Goal: Task Accomplishment & Management: Use online tool/utility

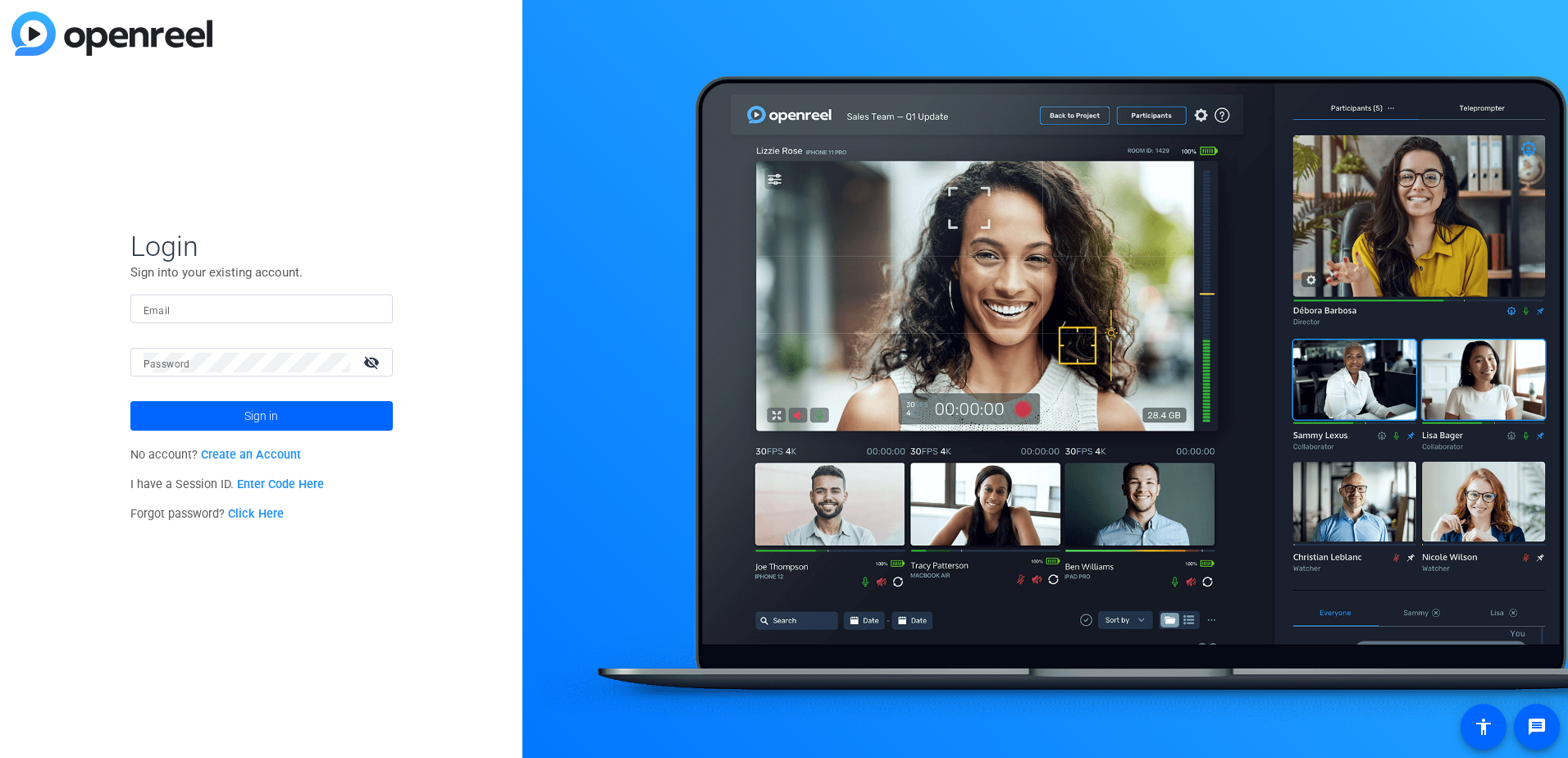
click at [217, 295] on div at bounding box center [261, 309] width 236 height 28
click at [199, 345] on mat-form-field "Email [EMAIL_ADDRESS][DOMAIN_NAME]" at bounding box center [261, 321] width 262 height 54
click at [367, 367] on mat-icon "visibility_off" at bounding box center [374, 362] width 40 height 24
click at [327, 416] on span at bounding box center [261, 416] width 262 height 40
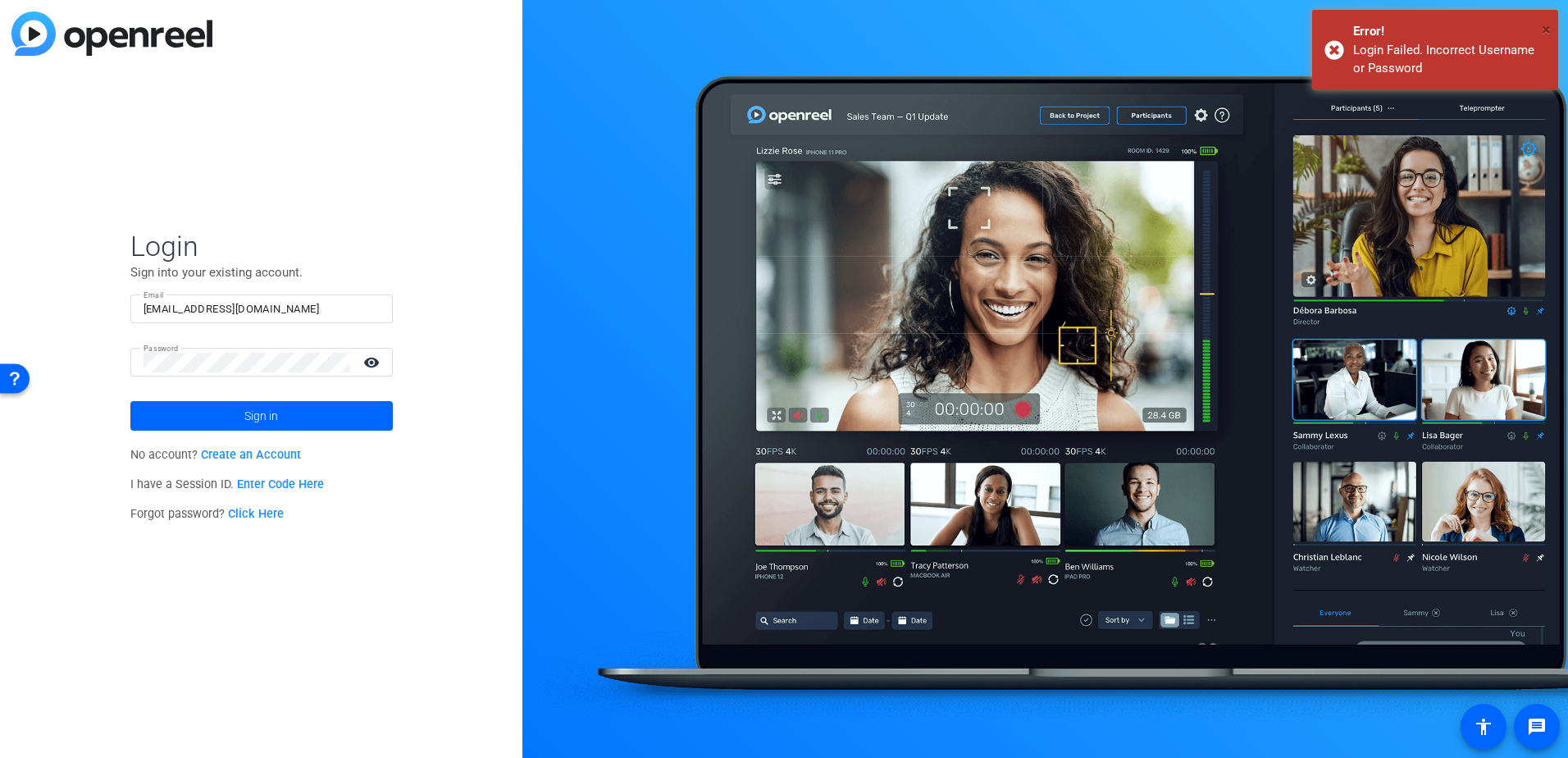
drag, startPoint x: 1548, startPoint y: 30, endPoint x: 1205, endPoint y: 124, distance: 355.6
click at [1547, 30] on span "×" at bounding box center [1546, 29] width 9 height 20
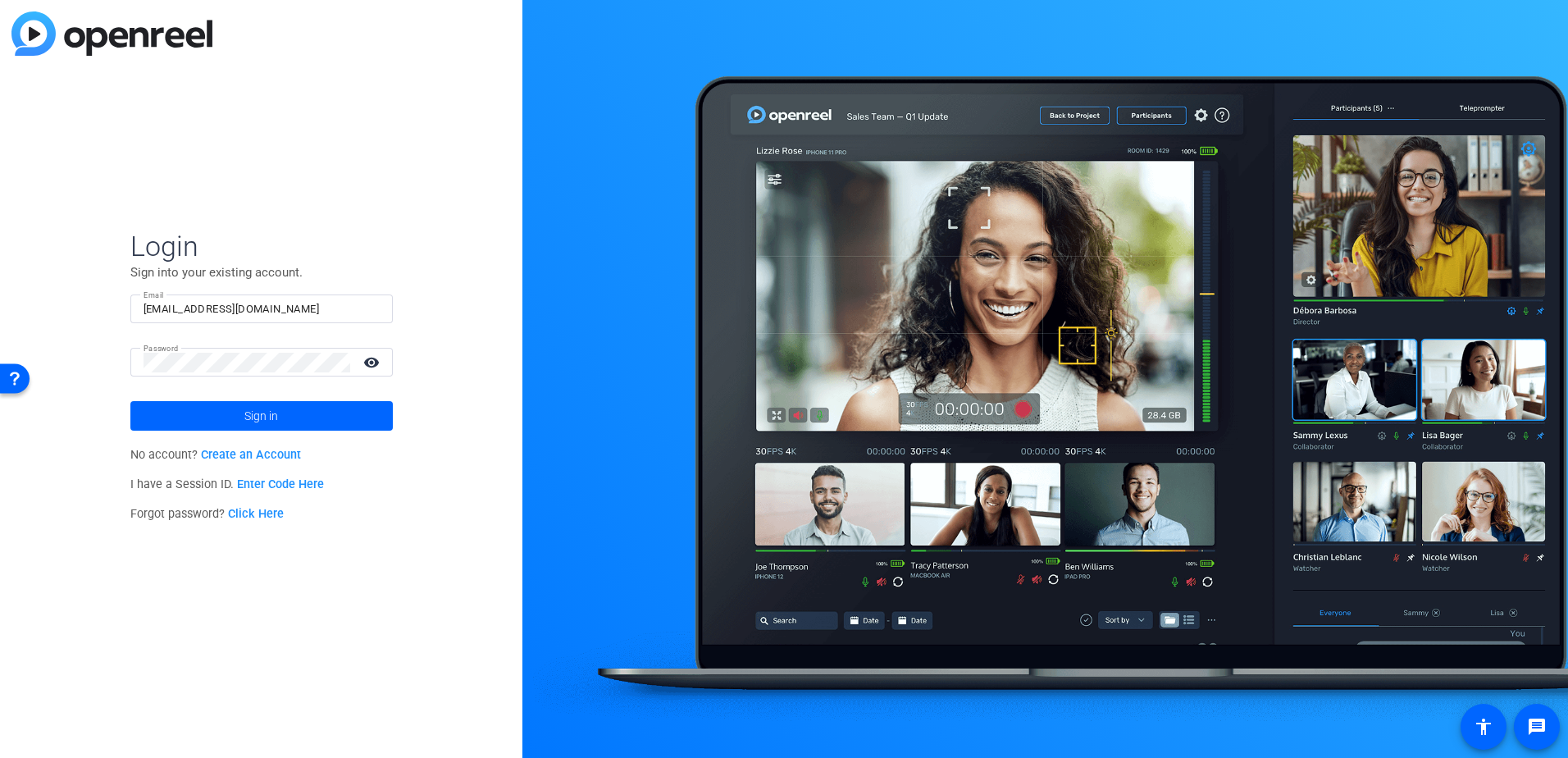
drag, startPoint x: 187, startPoint y: 298, endPoint x: 204, endPoint y: 307, distance: 19.2
click at [187, 299] on input "[EMAIL_ADDRESS][DOMAIN_NAME]" at bounding box center [261, 309] width 236 height 20
click at [310, 302] on input "[EMAIL_ADDRESS][DOMAIN_NAME]" at bounding box center [261, 309] width 236 height 20
drag, startPoint x: -85, startPoint y: 279, endPoint x: -94, endPoint y: 278, distance: 9.1
click at [0, 278] on html "Accessibility Screen-Reader Guide, Feedback, and Issue Reporting | New window L…" at bounding box center [784, 379] width 1568 height 758
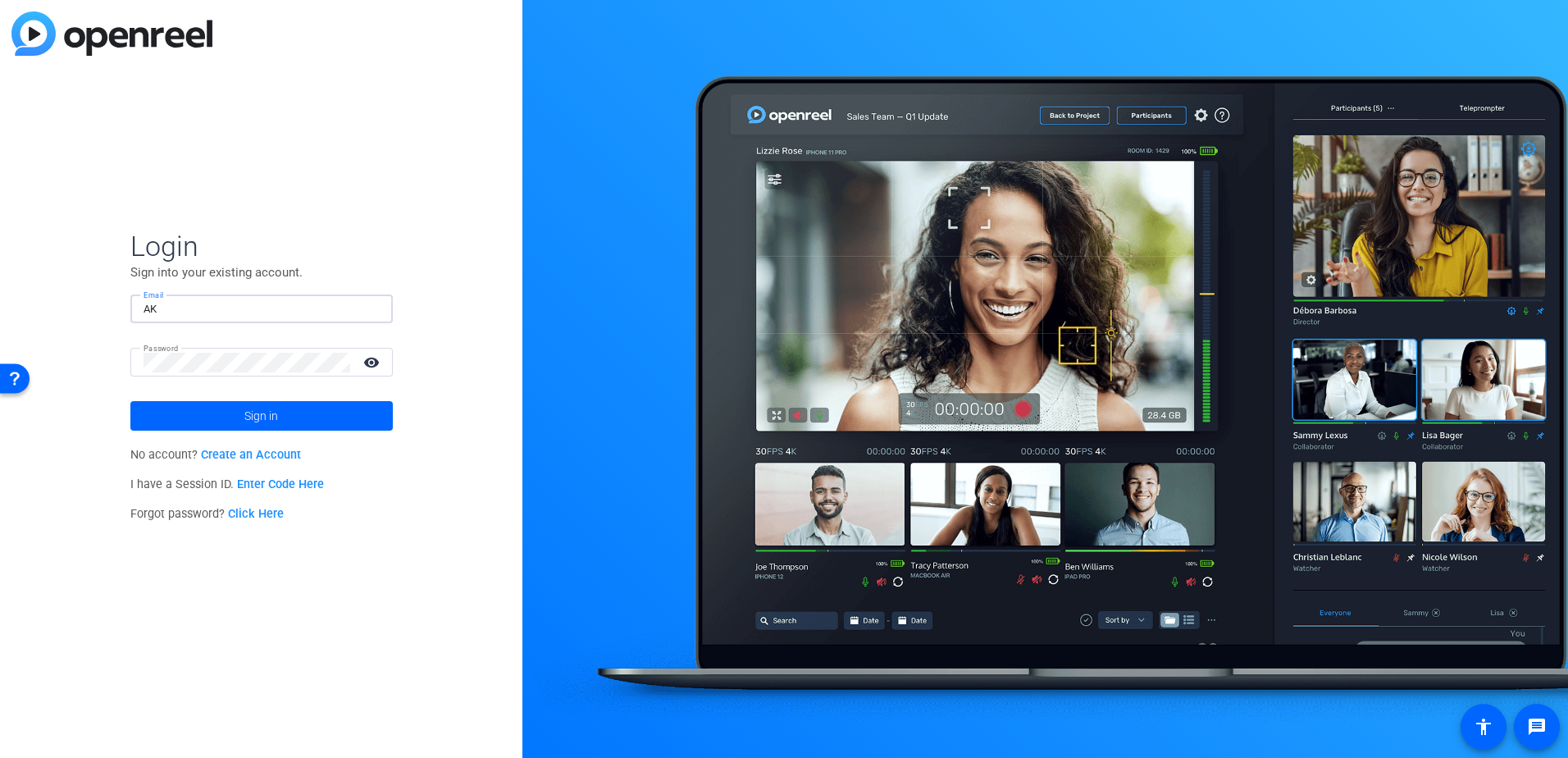
type input "[EMAIL_ADDRESS][DOMAIN_NAME]"
click at [318, 406] on span at bounding box center [261, 416] width 262 height 40
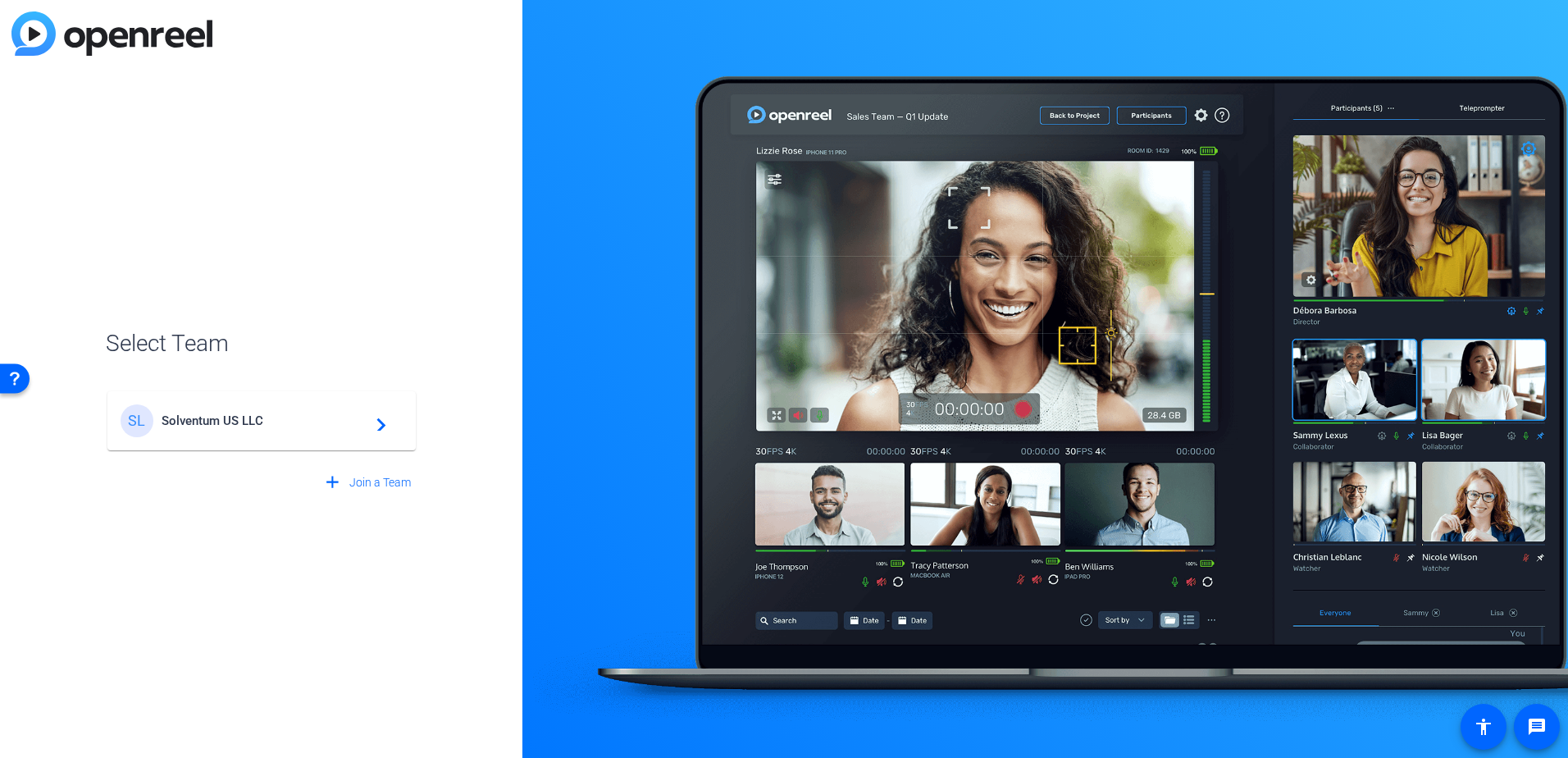
click at [245, 440] on mat-card-content "SL Solventum US LLC navigate_next" at bounding box center [261, 421] width 309 height 59
click at [234, 420] on div "SL Solventum US LLC navigate_next" at bounding box center [261, 413] width 311 height 78
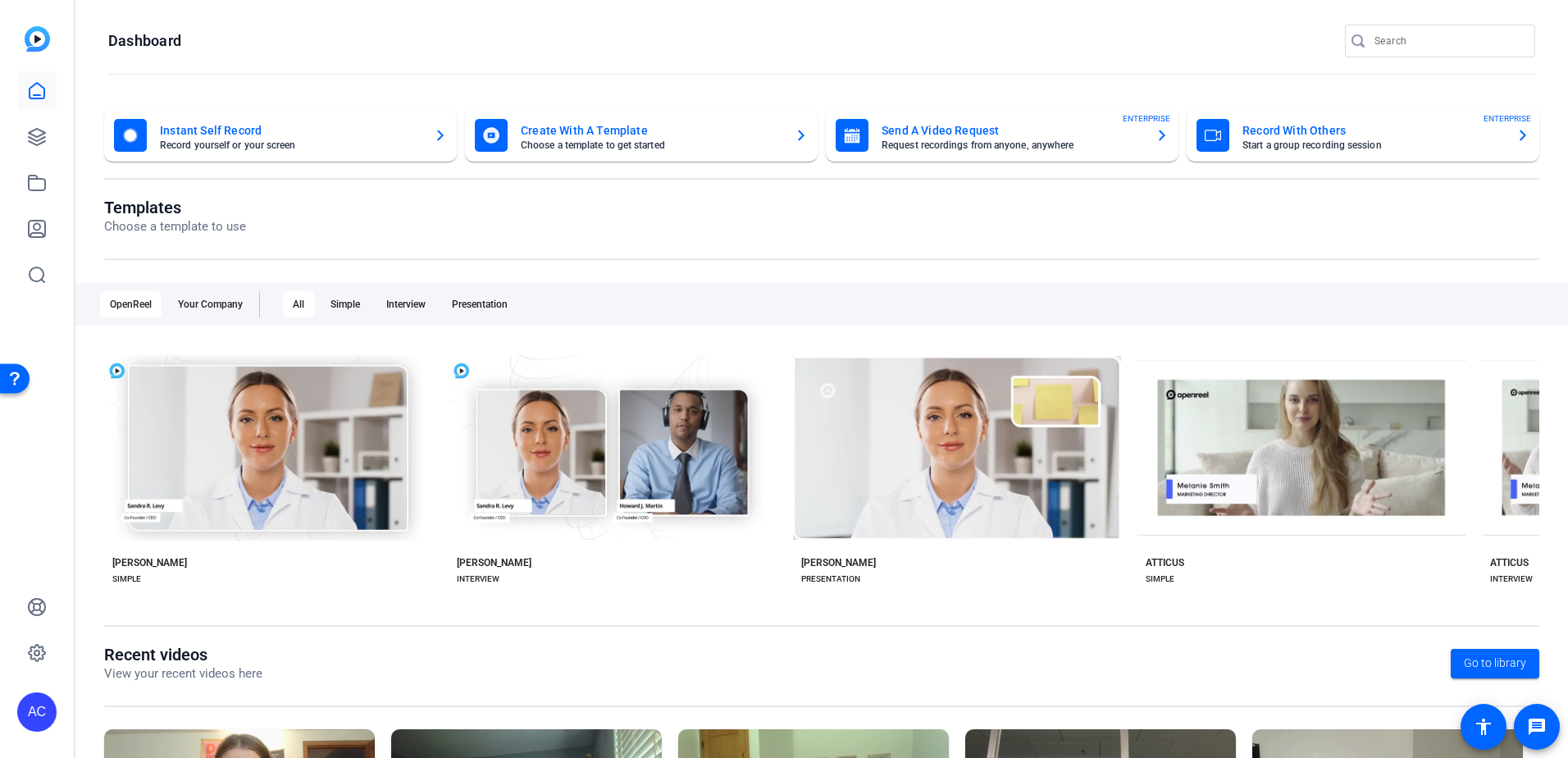
click at [945, 142] on mat-card-subtitle "Request recordings from anyone, anywhere" at bounding box center [1012, 145] width 260 height 9
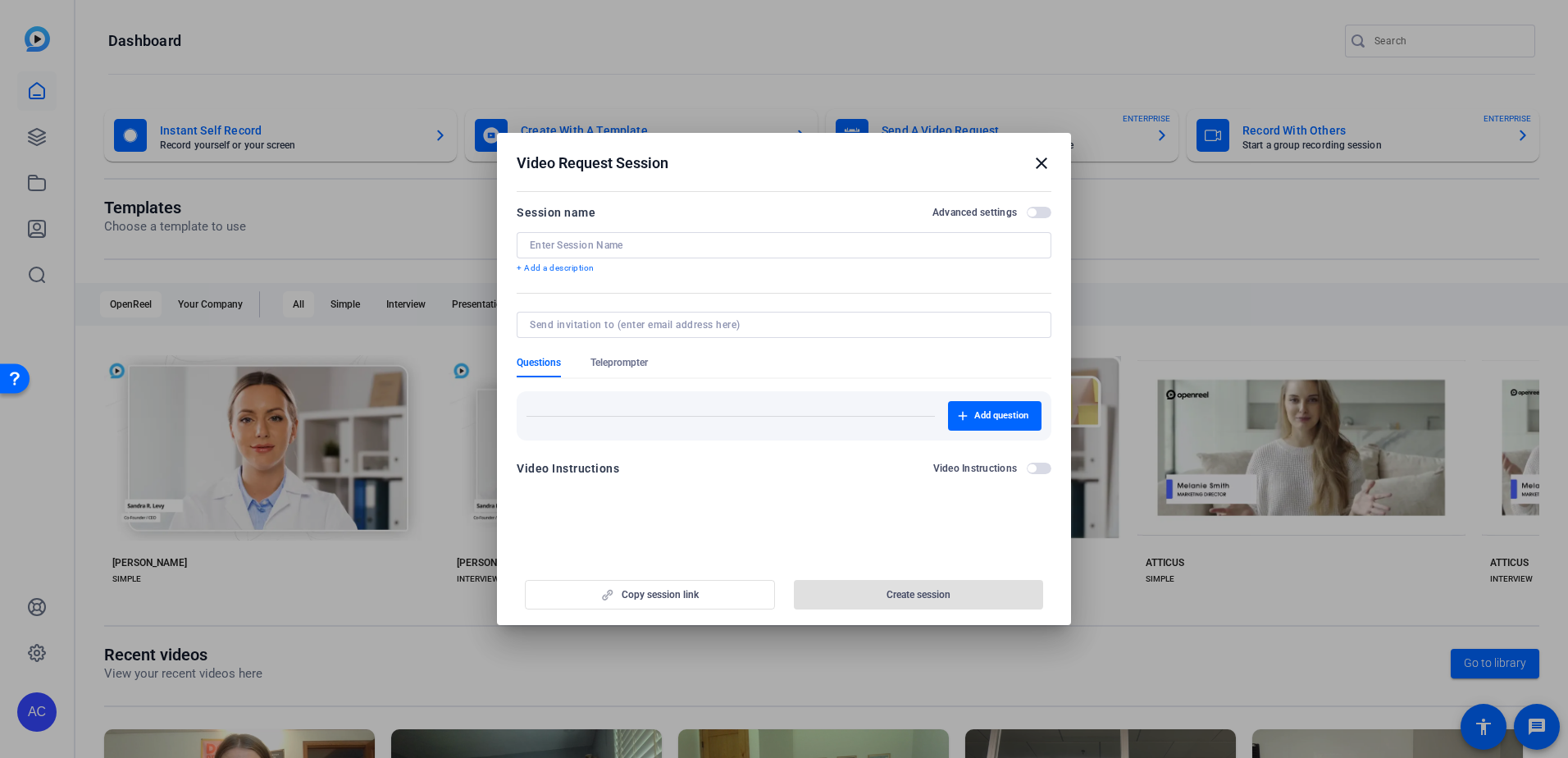
click at [638, 238] on div at bounding box center [784, 245] width 509 height 26
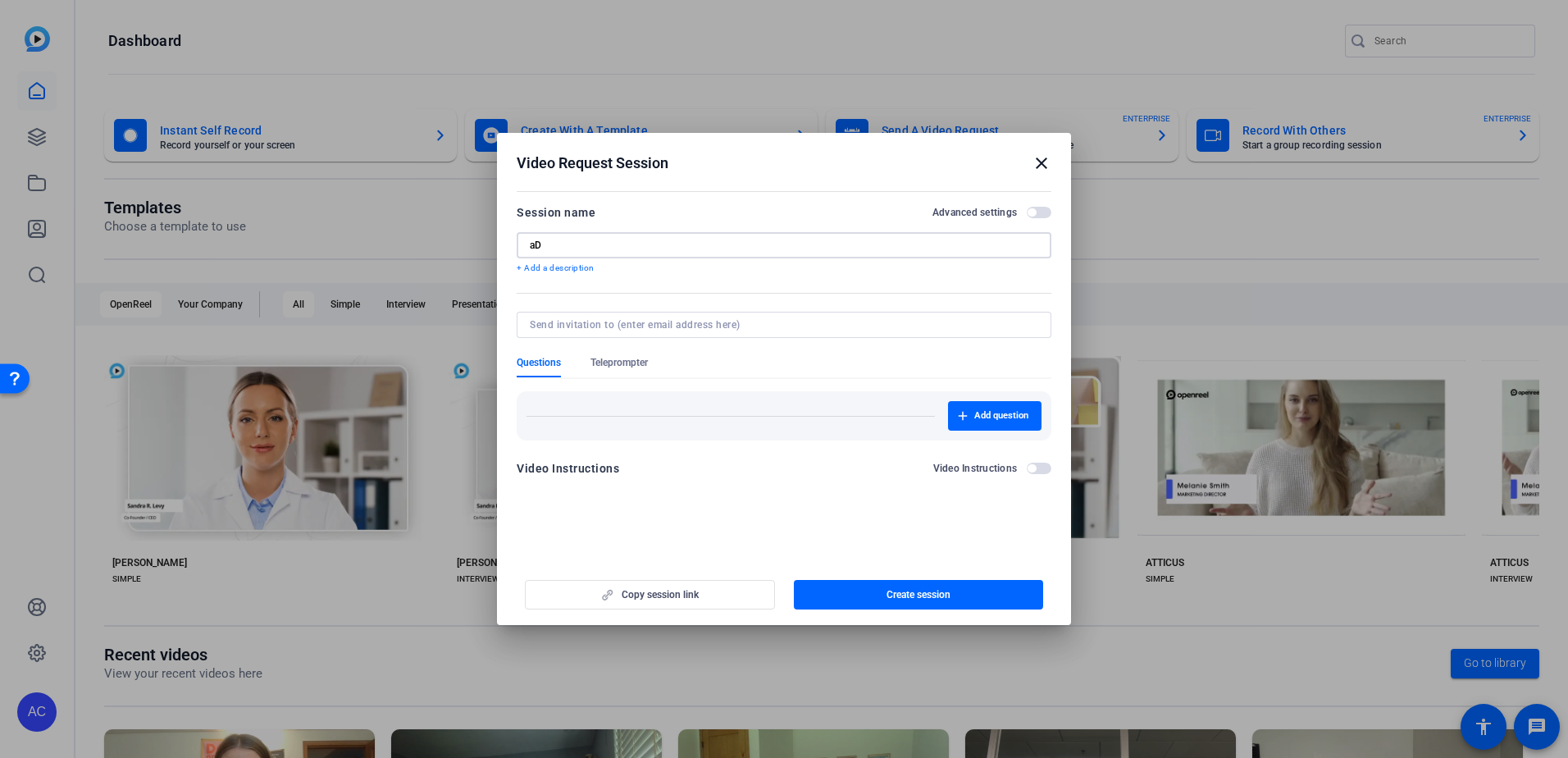
type input "a"
type input "b"
type input "[PERSON_NAME] video"
type input "b"
type input "[PERSON_NAME]"
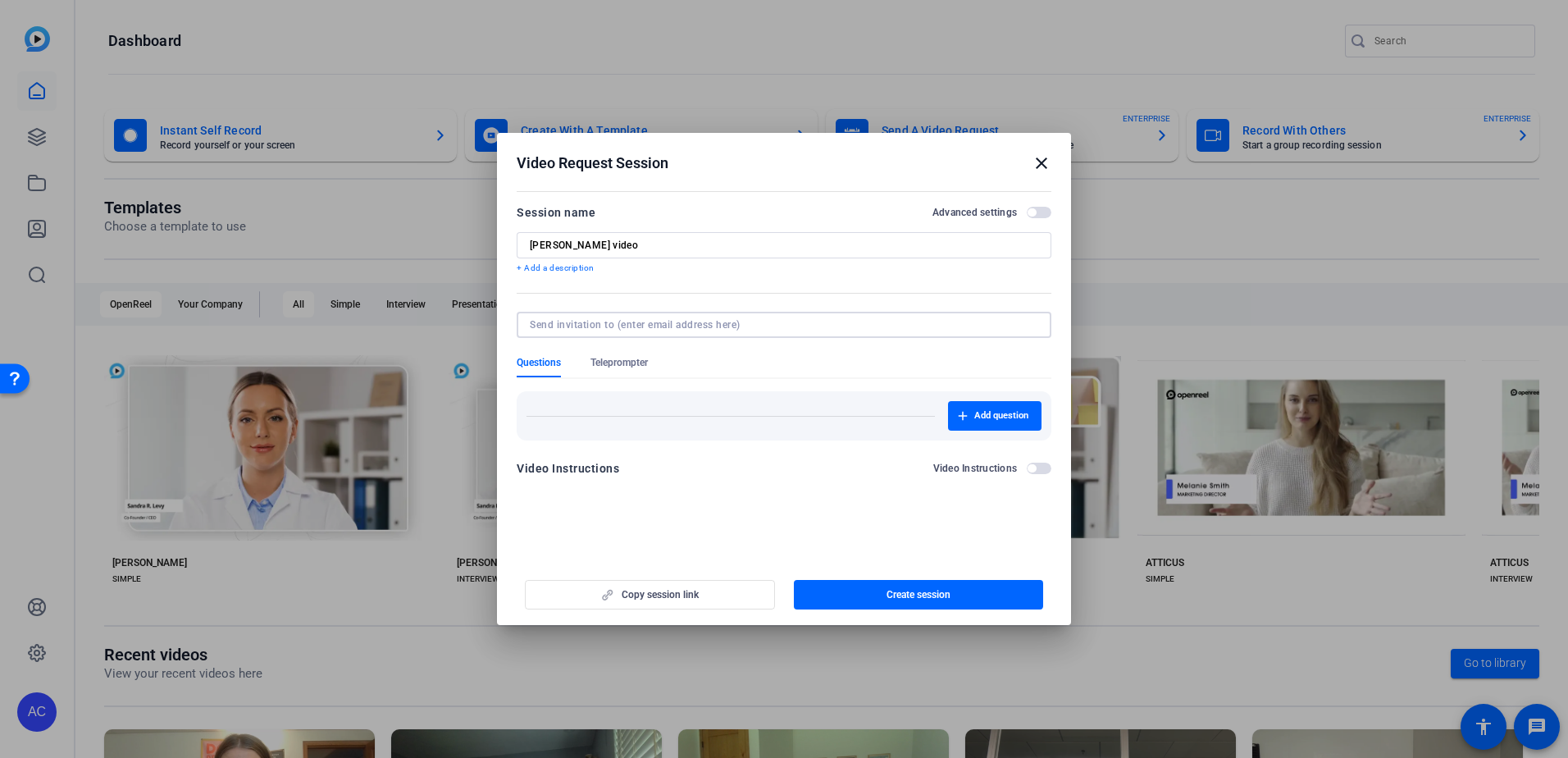
click at [687, 313] on div at bounding box center [784, 325] width 509 height 26
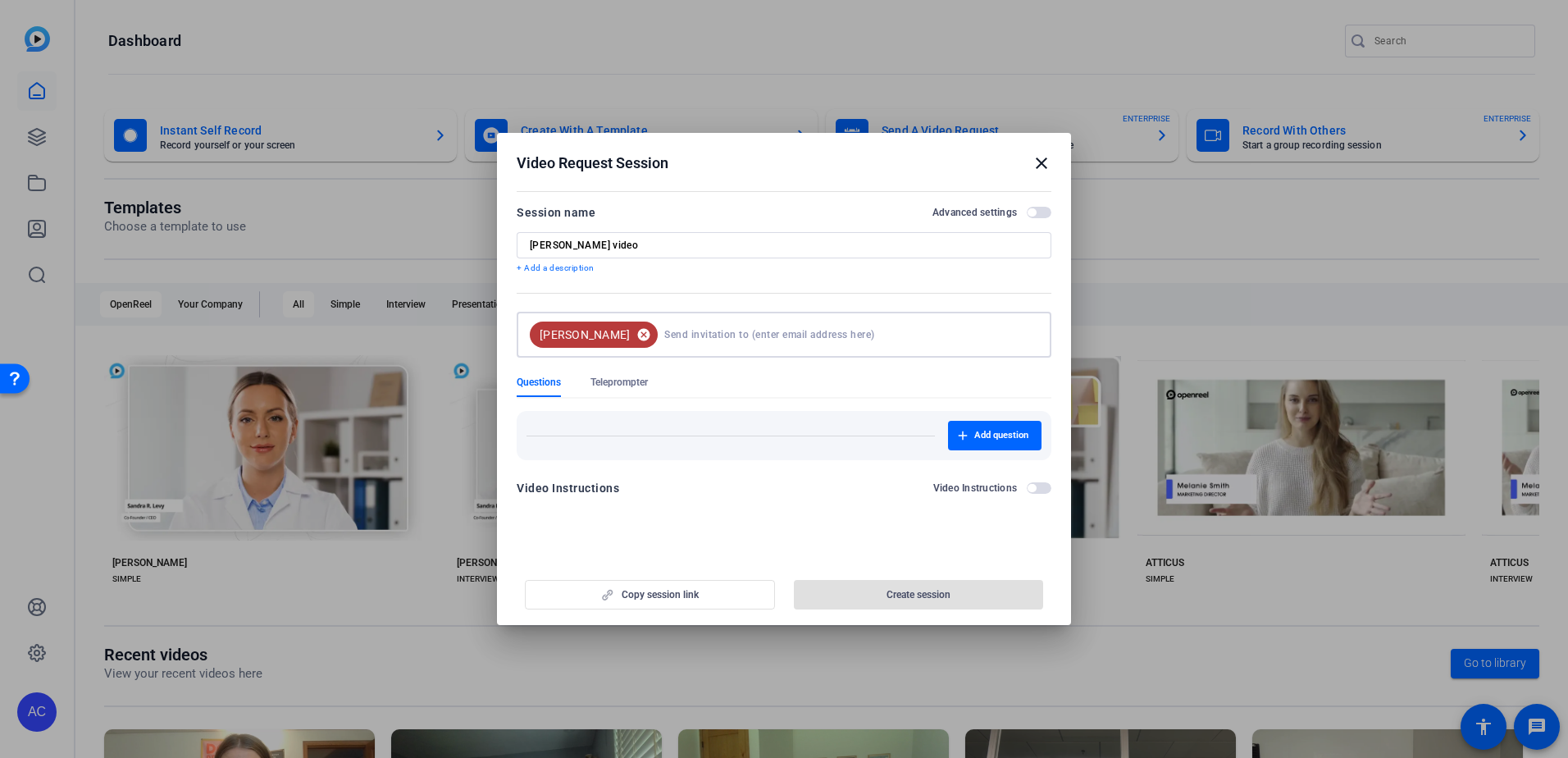
click at [630, 334] on mat-icon "cancel" at bounding box center [644, 335] width 28 height 15
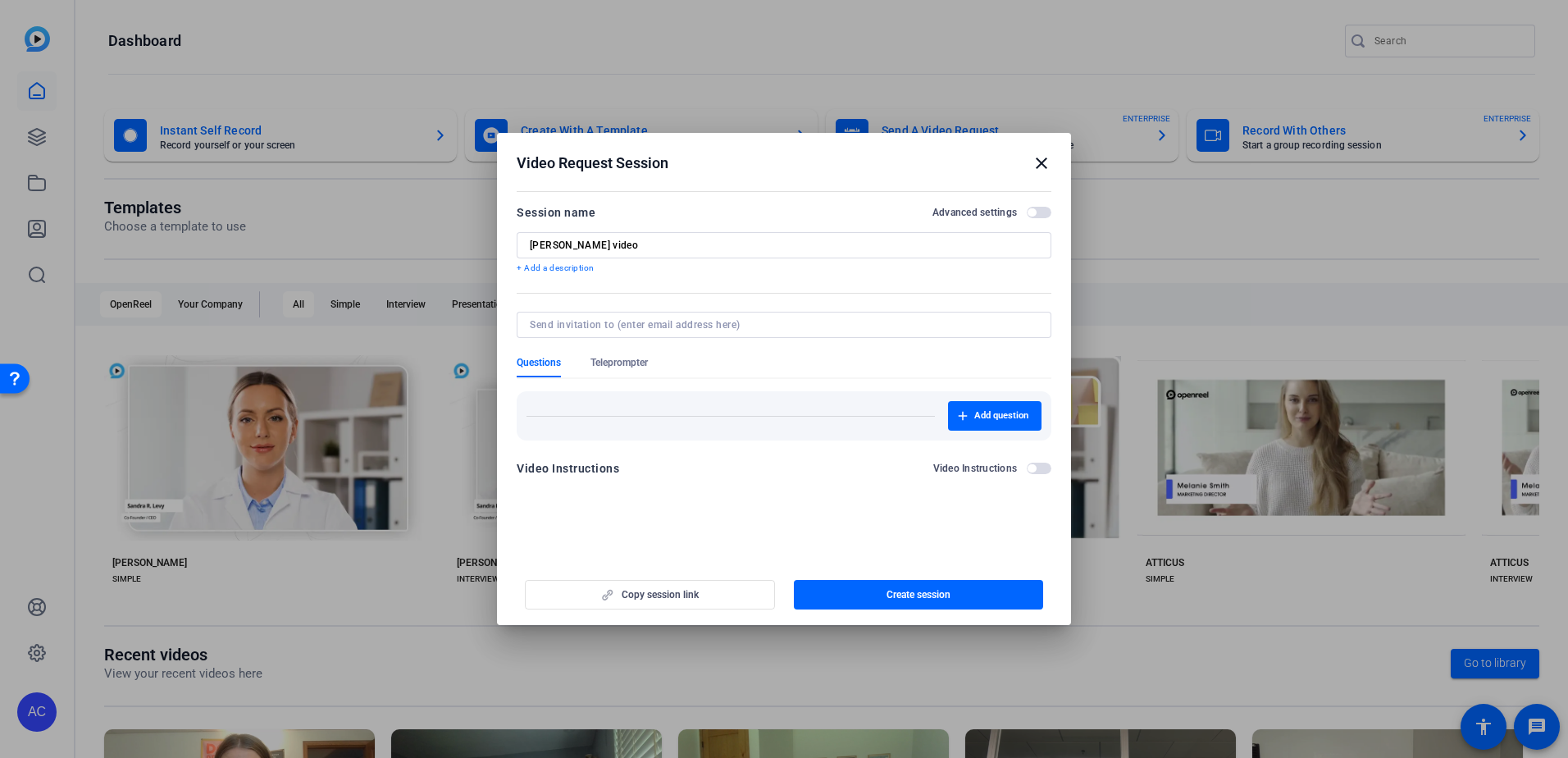
click at [595, 327] on input at bounding box center [781, 325] width 502 height 13
type input "[EMAIL_ADDRESS][DOMAIN_NAME]"
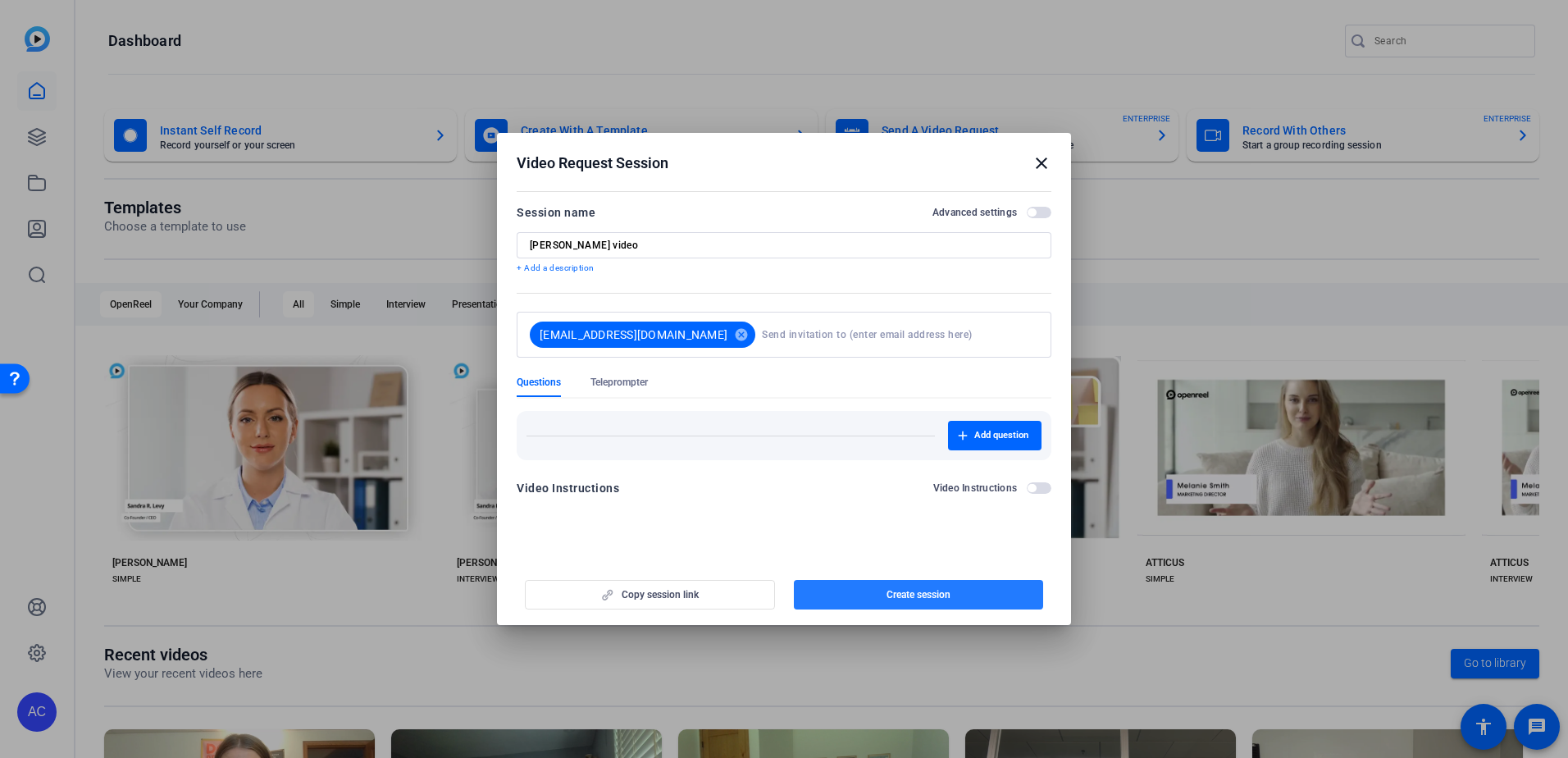
click at [920, 592] on span "Create session" at bounding box center [919, 595] width 64 height 13
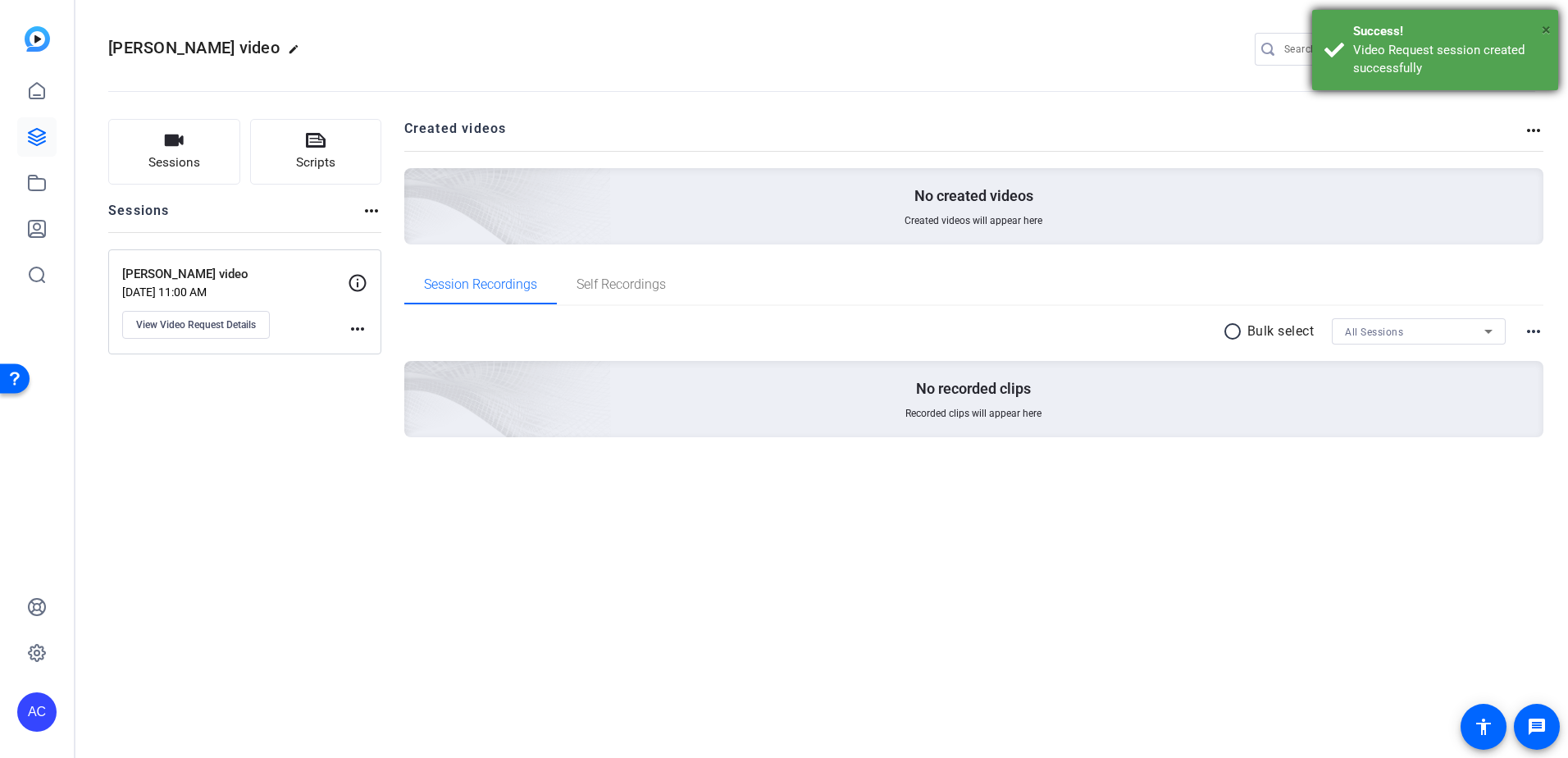
click at [1546, 30] on span "×" at bounding box center [1546, 29] width 9 height 20
